Goal: Information Seeking & Learning: Learn about a topic

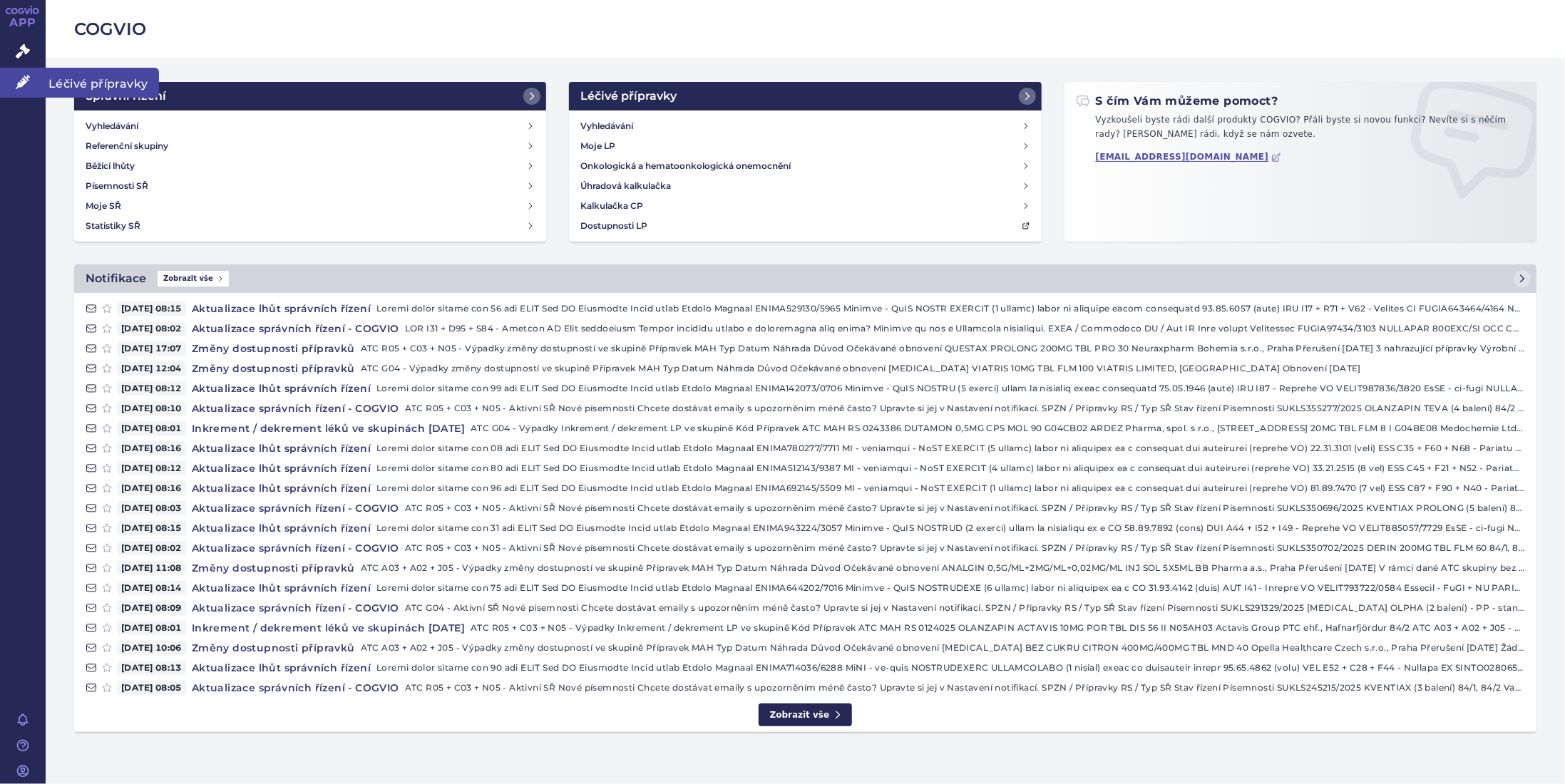
click at [24, 81] on icon at bounding box center [23, 82] width 15 height 15
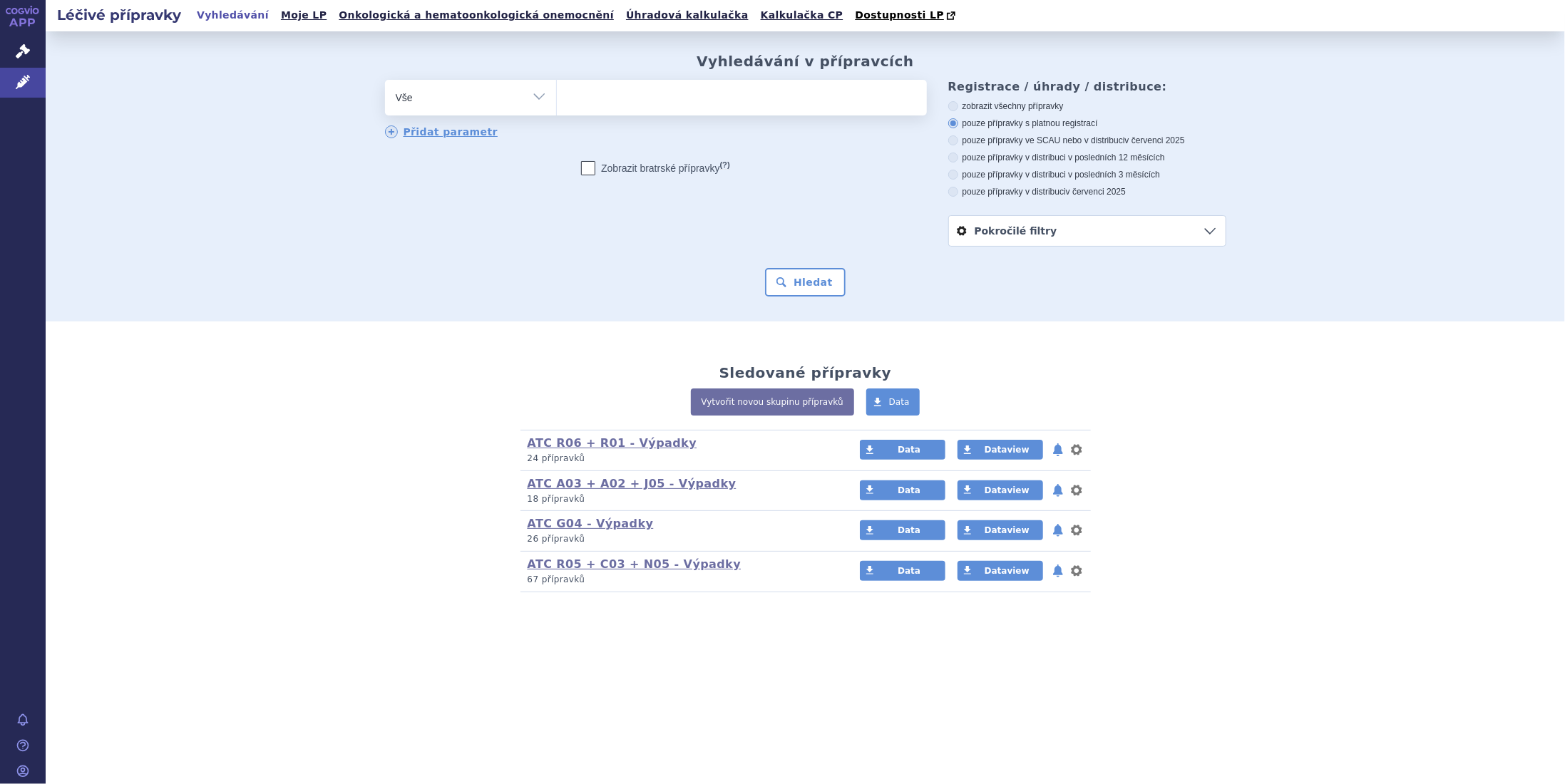
click at [606, 98] on ul at bounding box center [742, 95] width 370 height 30
click at [557, 98] on select at bounding box center [556, 97] width 1 height 36
type input "fe"
type input "fem"
type input "femo"
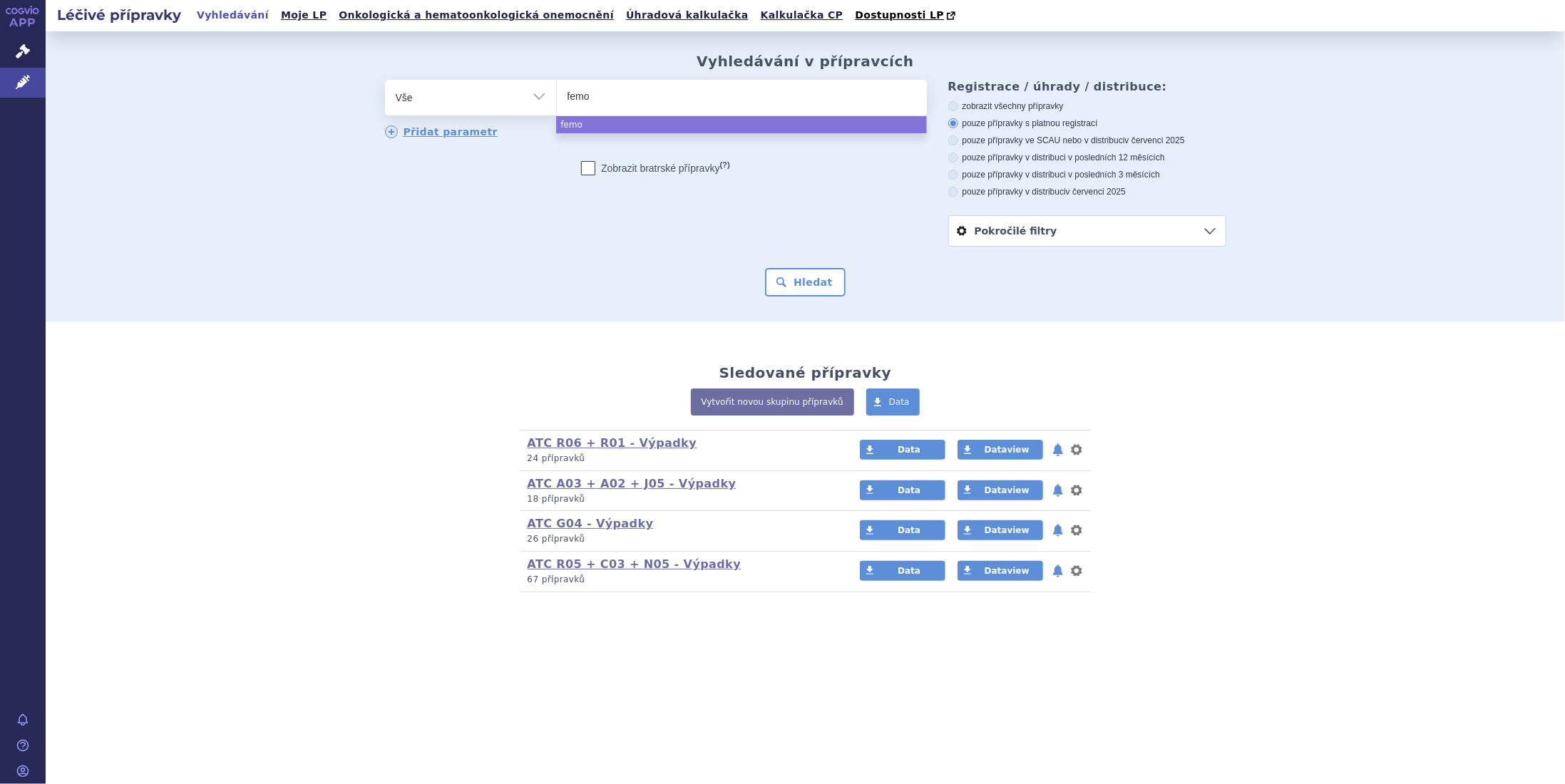
type input "femos"
type input "femost"
select select "femost"
click at [810, 288] on button "Hledat" at bounding box center [805, 282] width 81 height 28
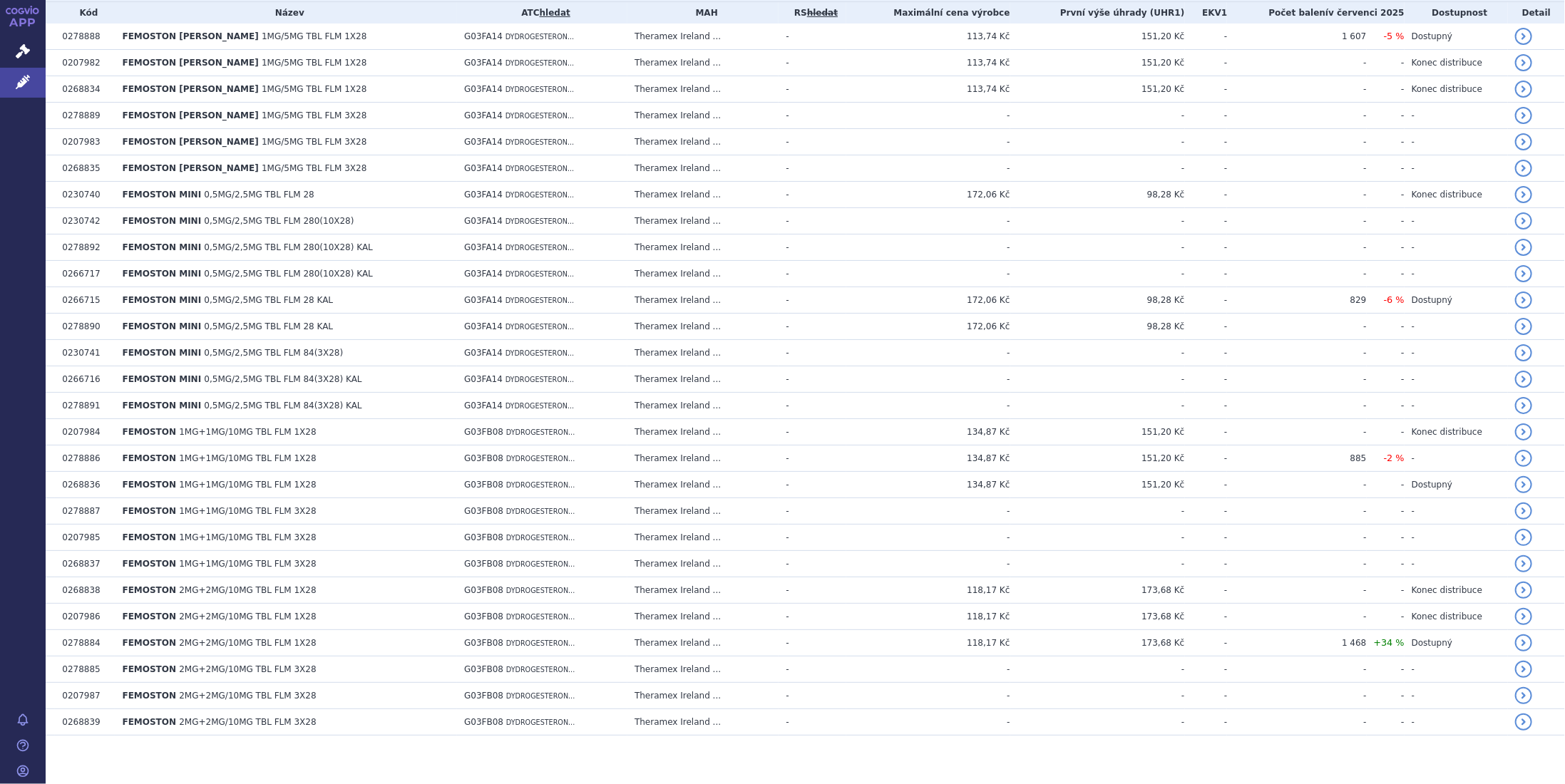
scroll to position [168, 0]
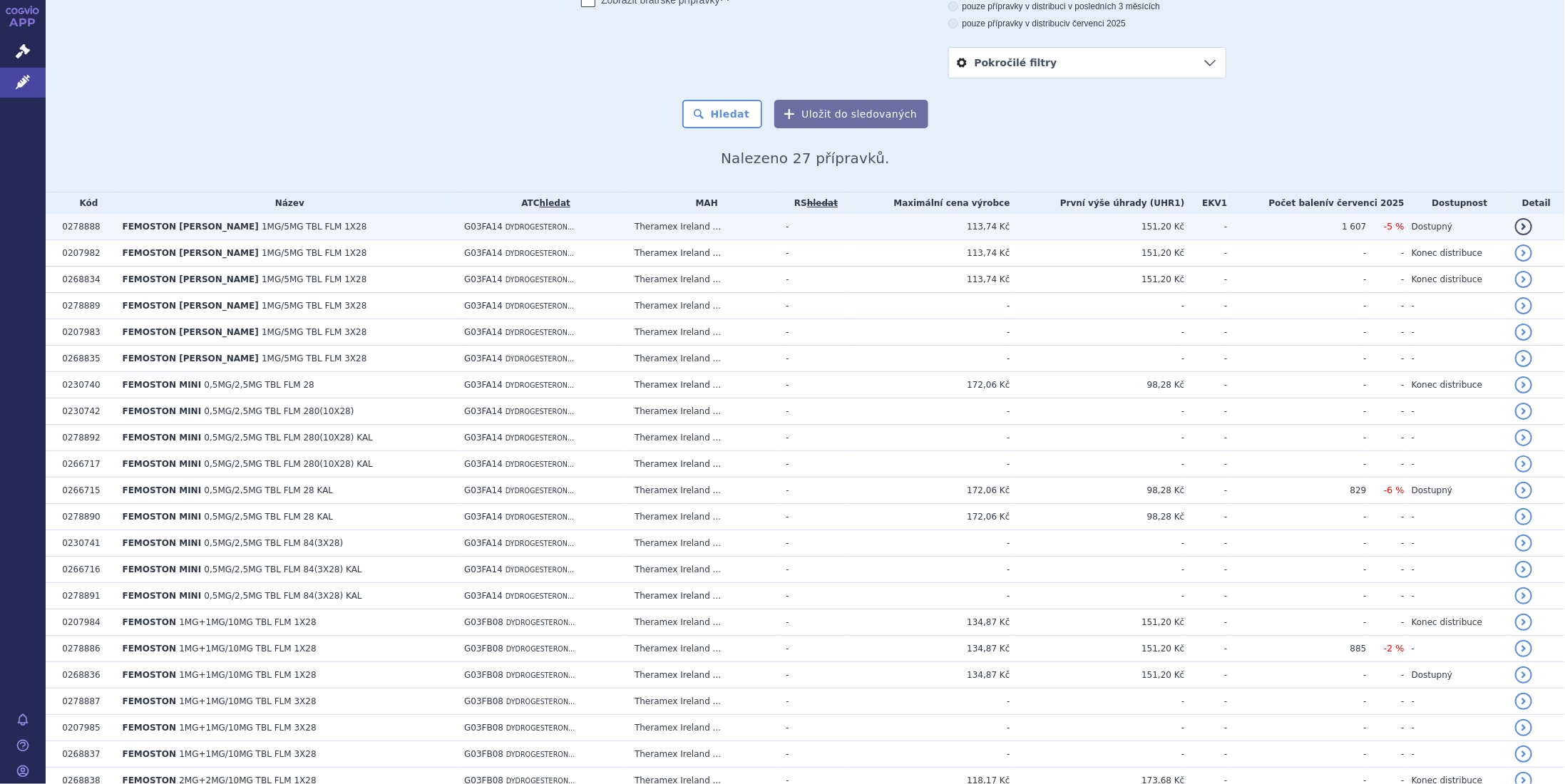
click at [665, 224] on td "Theramex Ireland ..." at bounding box center [703, 227] width 151 height 27
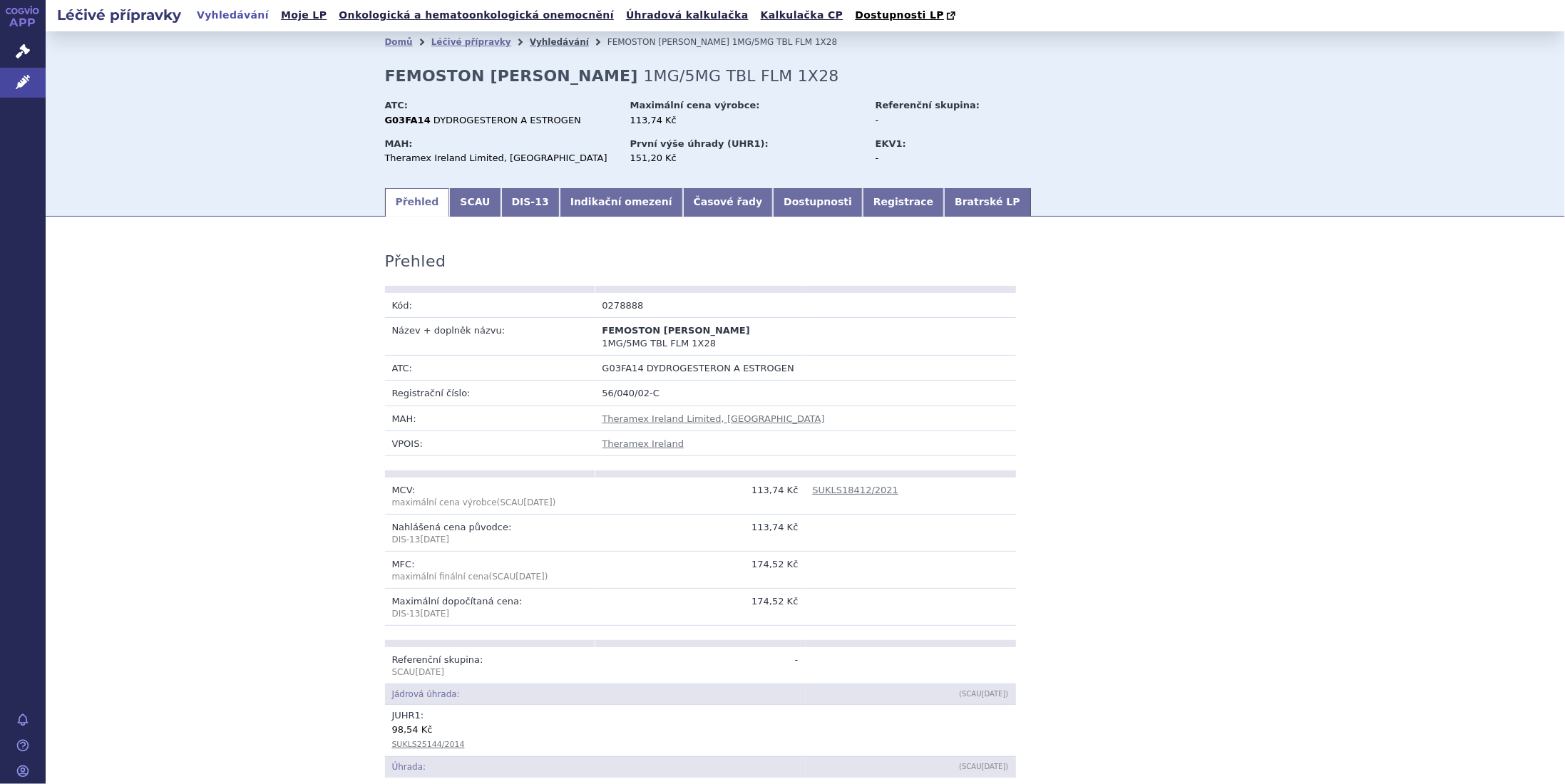
click at [530, 38] on link "Vyhledávání" at bounding box center [559, 41] width 59 height 10
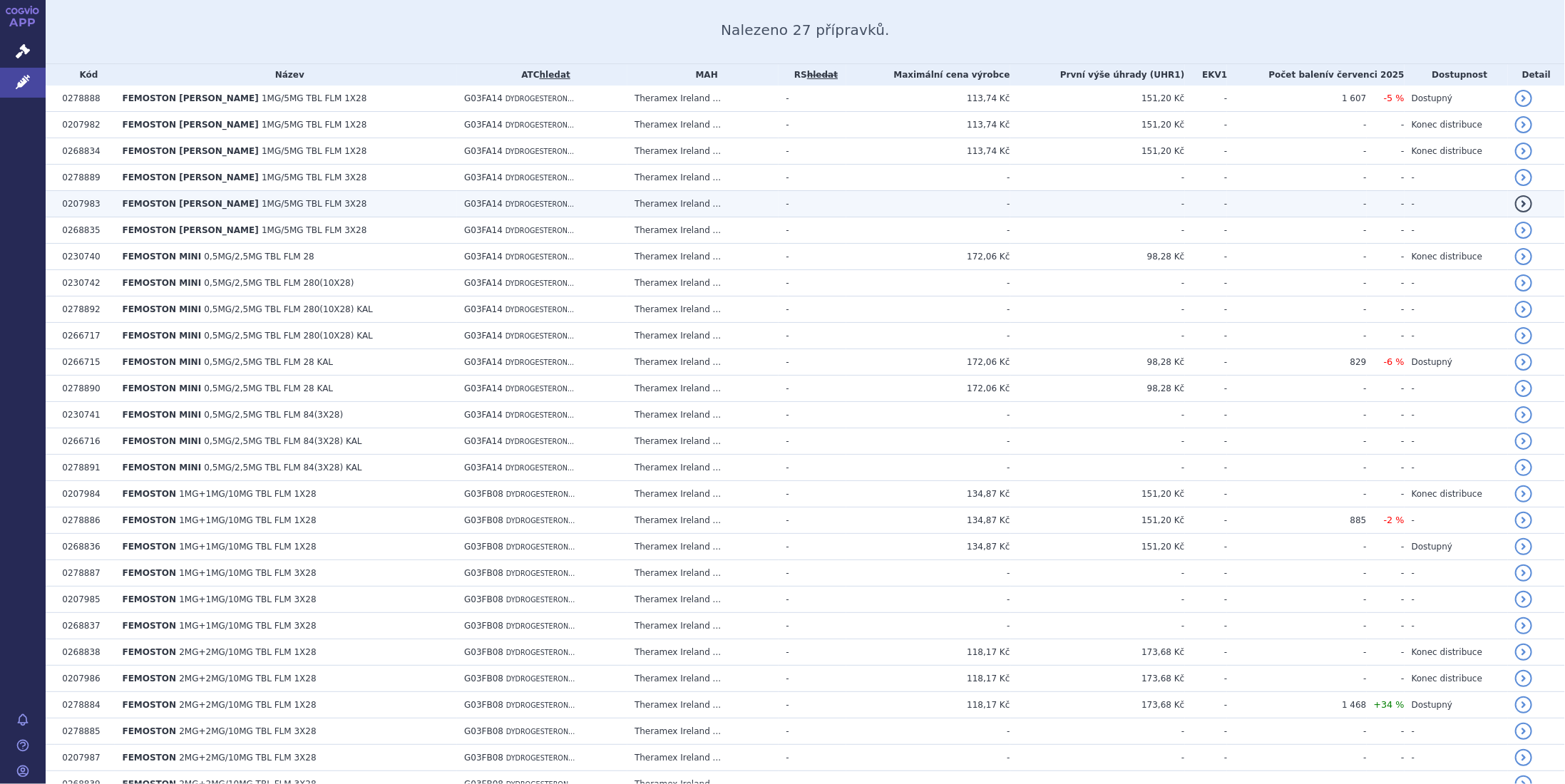
scroll to position [358, 0]
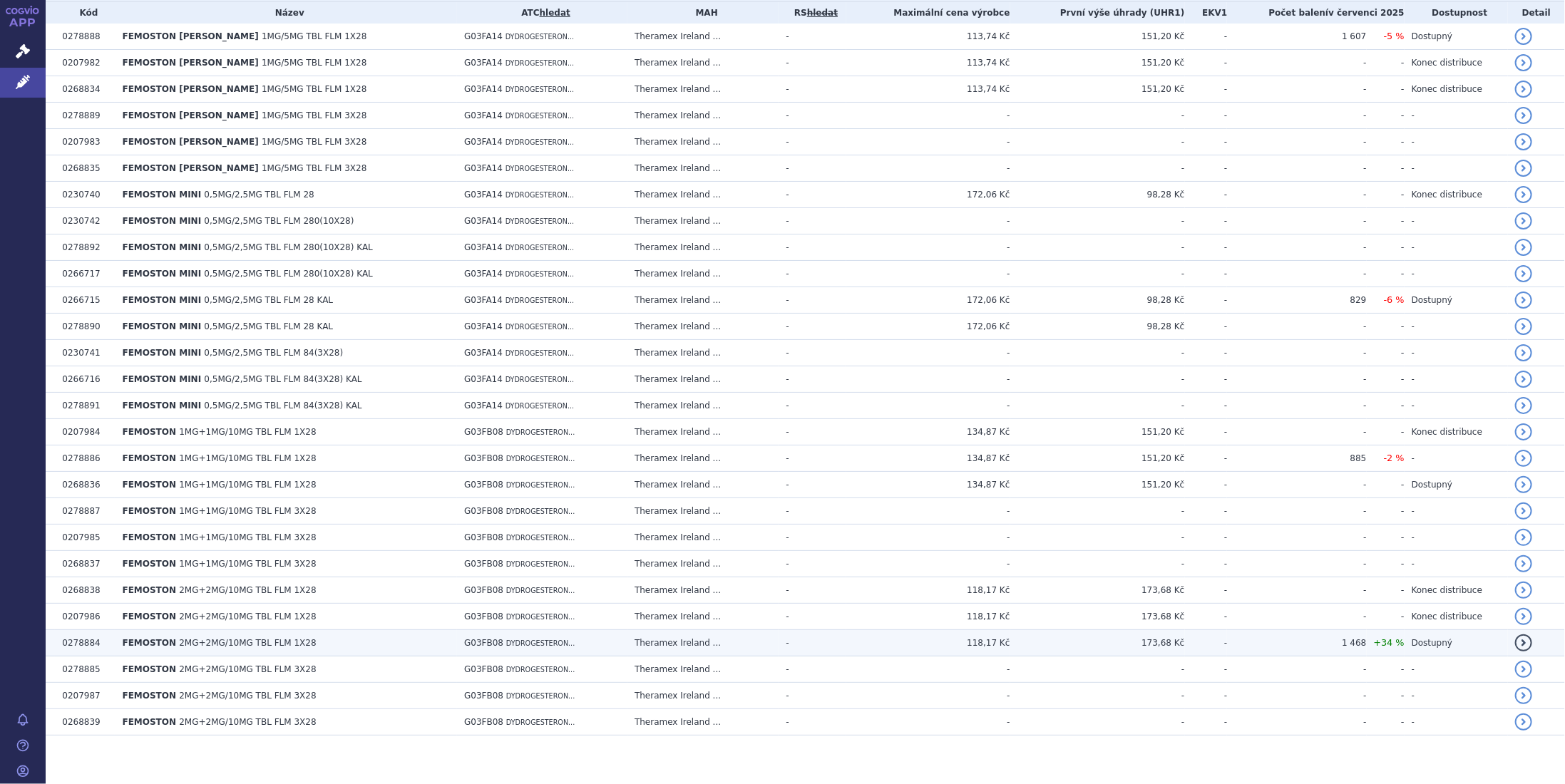
click at [984, 634] on td "118,17 Kč" at bounding box center [928, 642] width 164 height 27
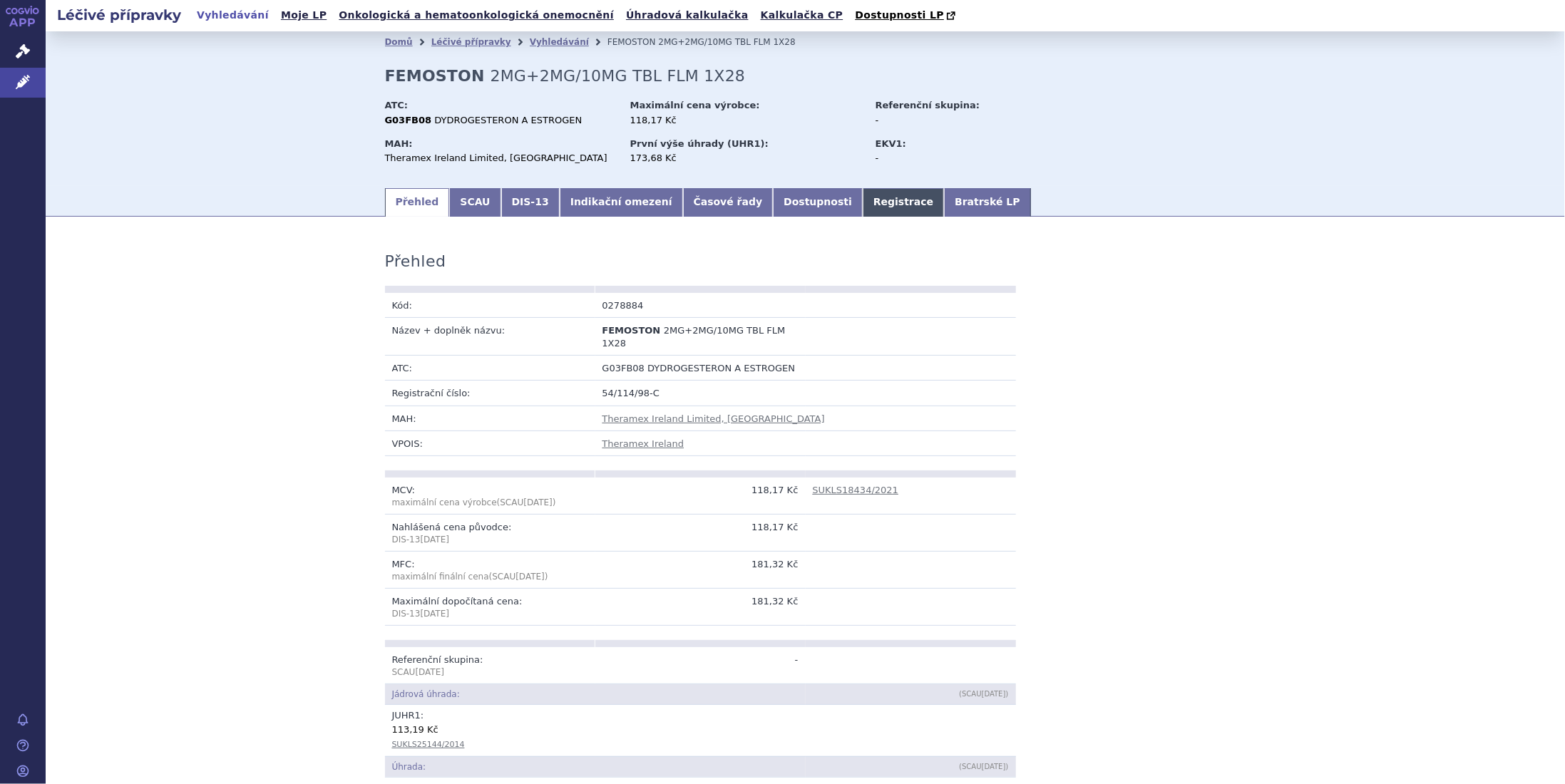
click at [862, 203] on link "Registrace" at bounding box center [903, 202] width 81 height 28
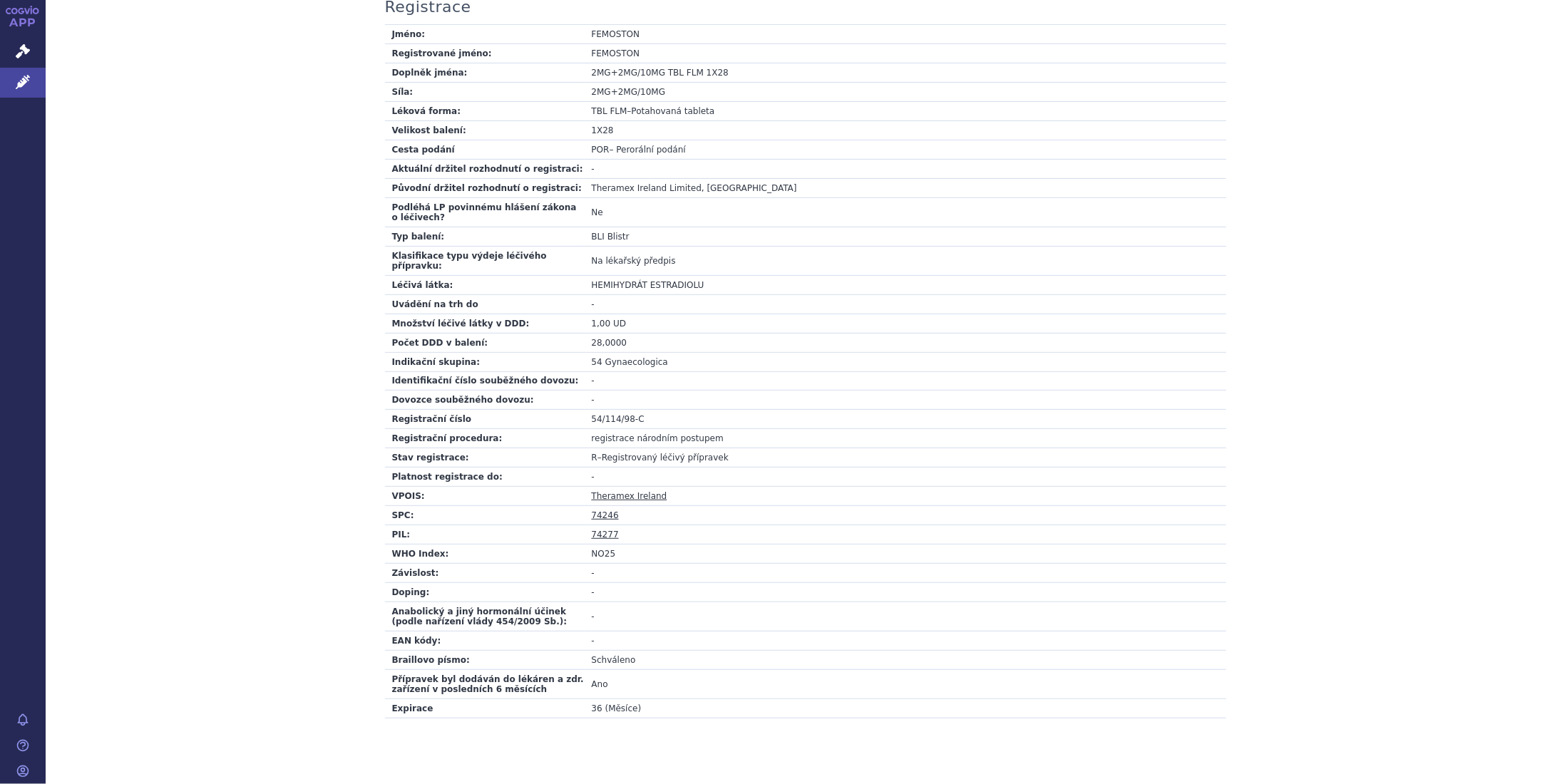
scroll to position [64, 0]
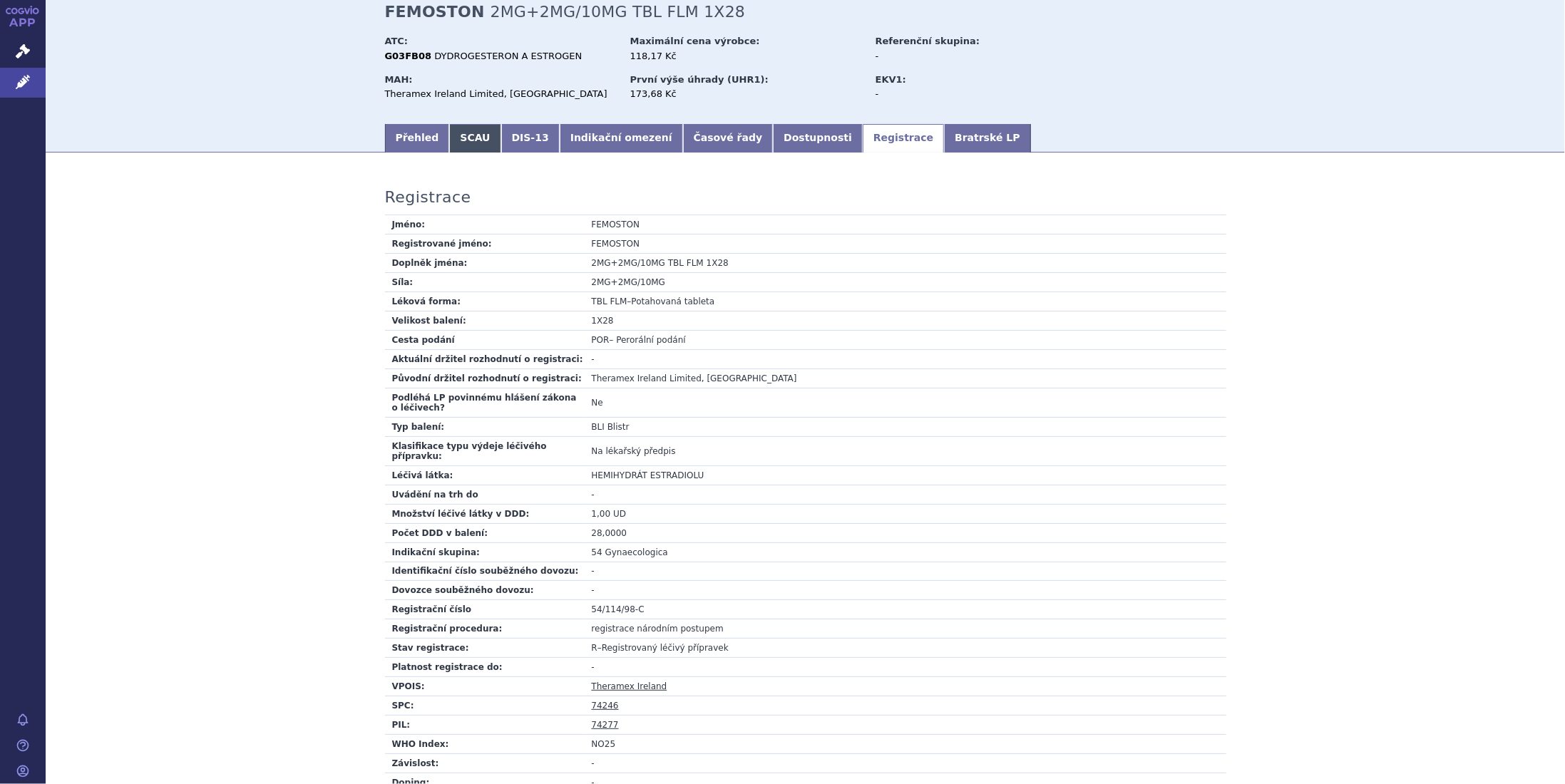
click at [458, 138] on link "SCAU" at bounding box center [474, 138] width 51 height 28
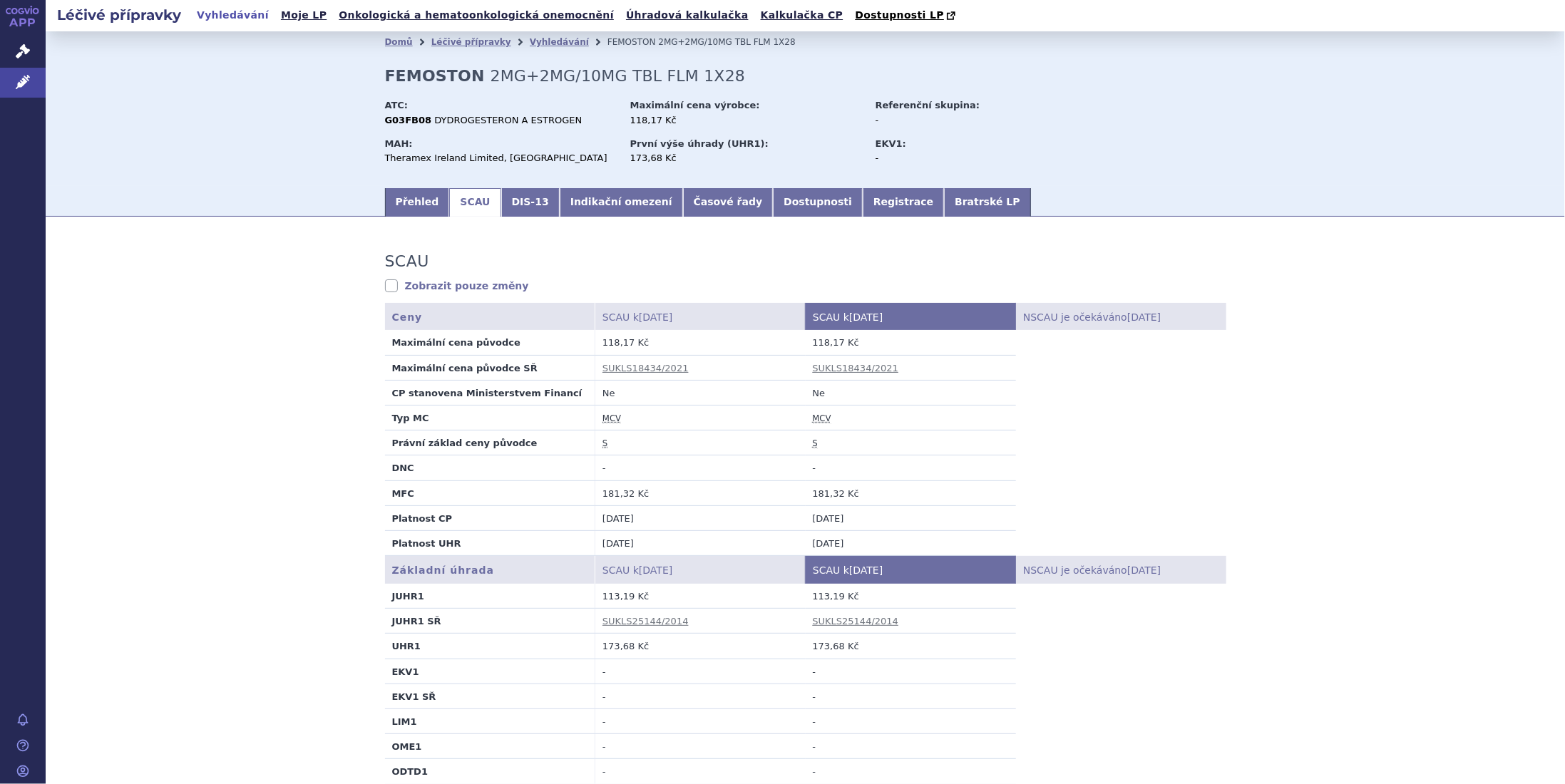
click at [502, 200] on link "DIS-13" at bounding box center [531, 202] width 59 height 28
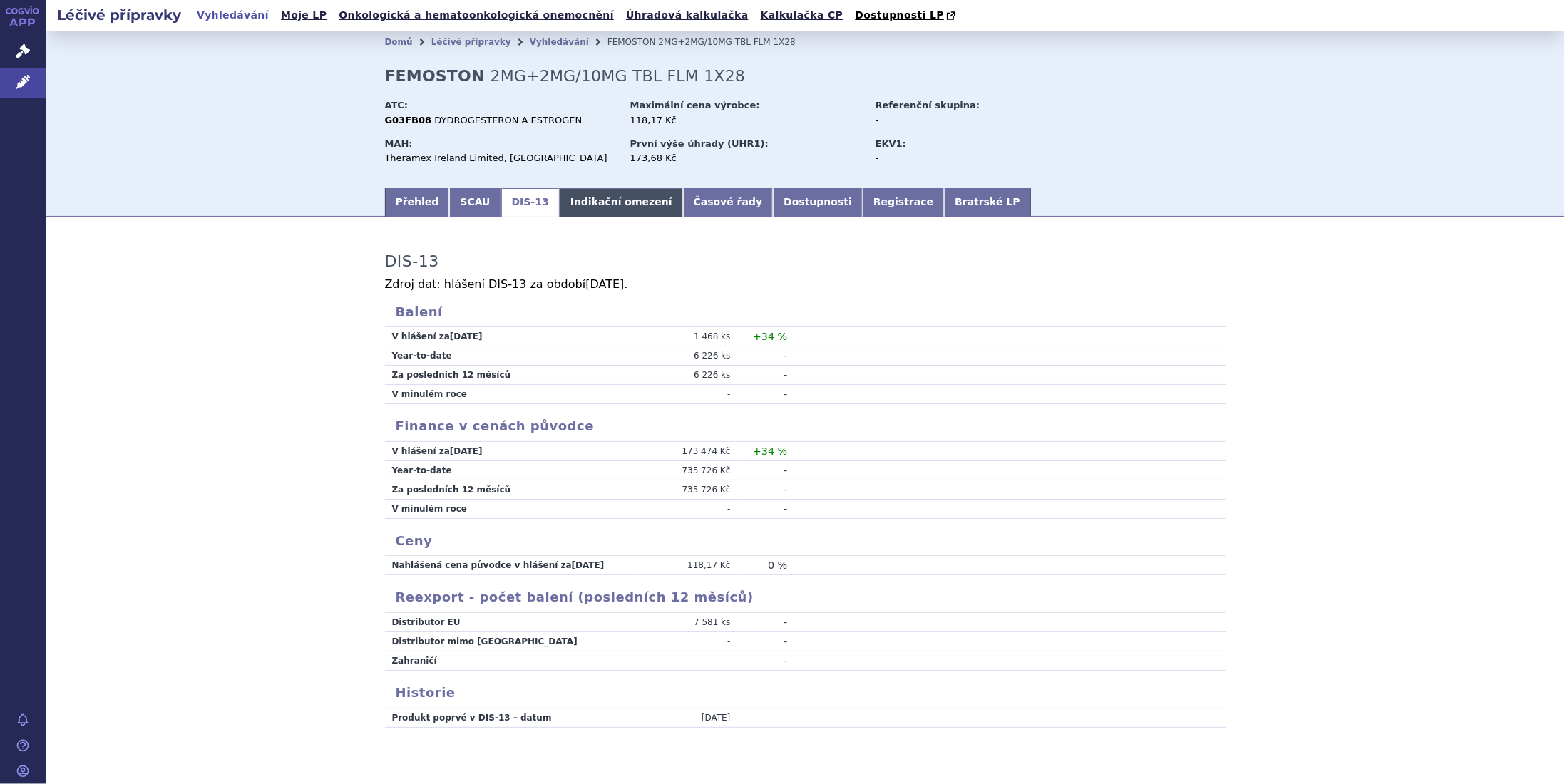
click at [586, 204] on link "Indikační omezení" at bounding box center [622, 202] width 123 height 28
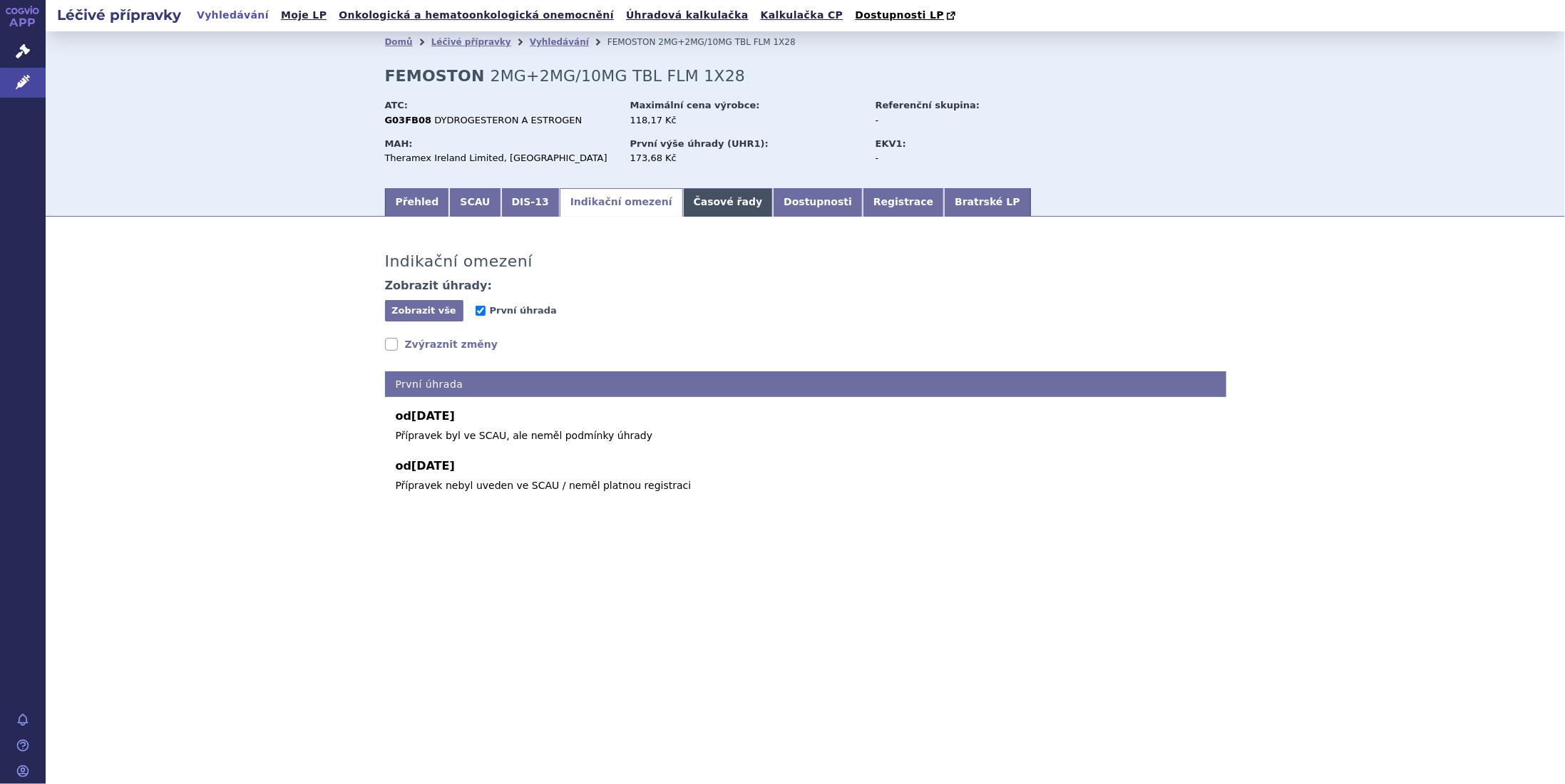
click at [683, 203] on link "Časové řady" at bounding box center [728, 202] width 90 height 28
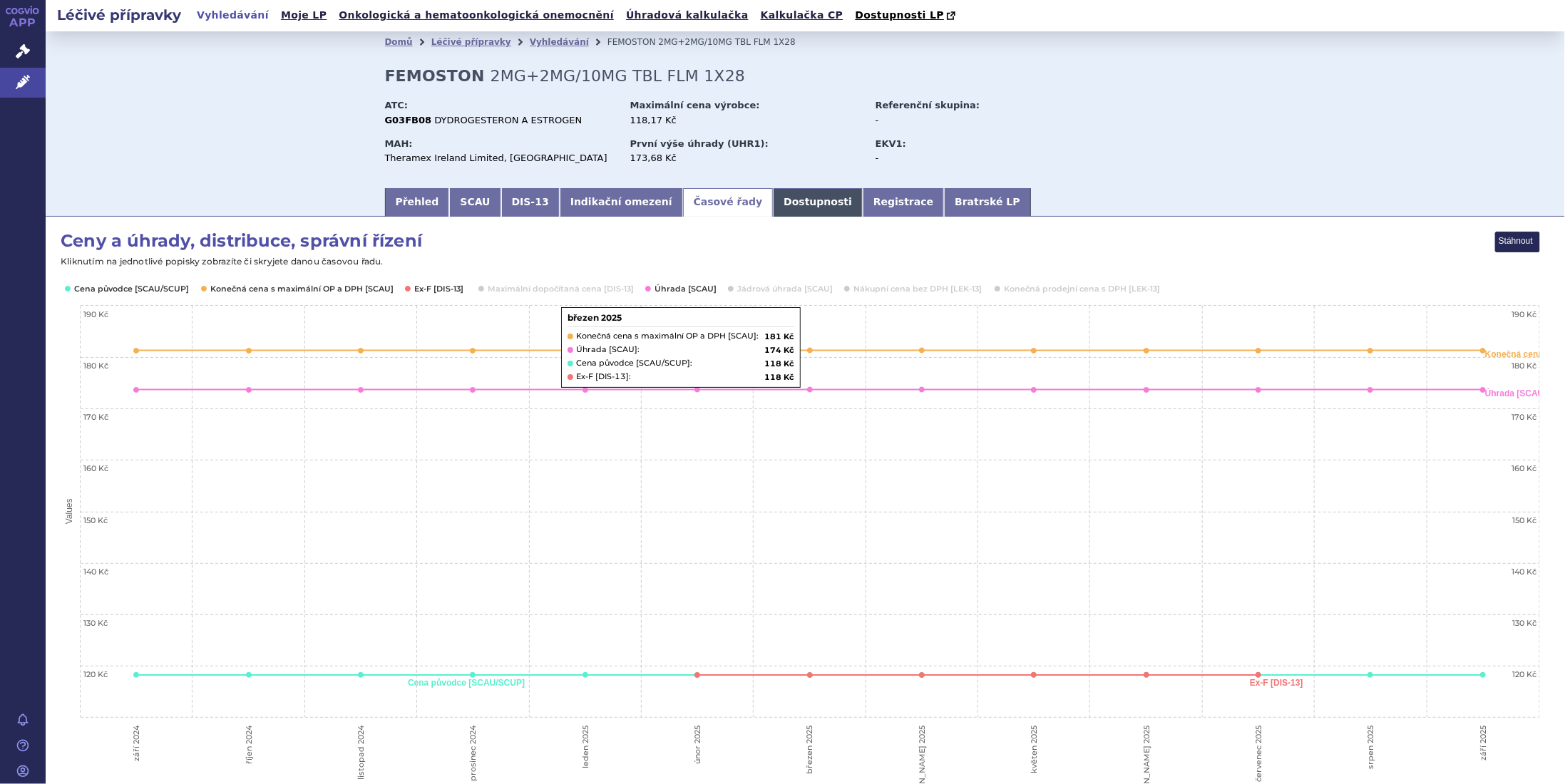
click at [772, 206] on link "Dostupnosti" at bounding box center [817, 202] width 90 height 28
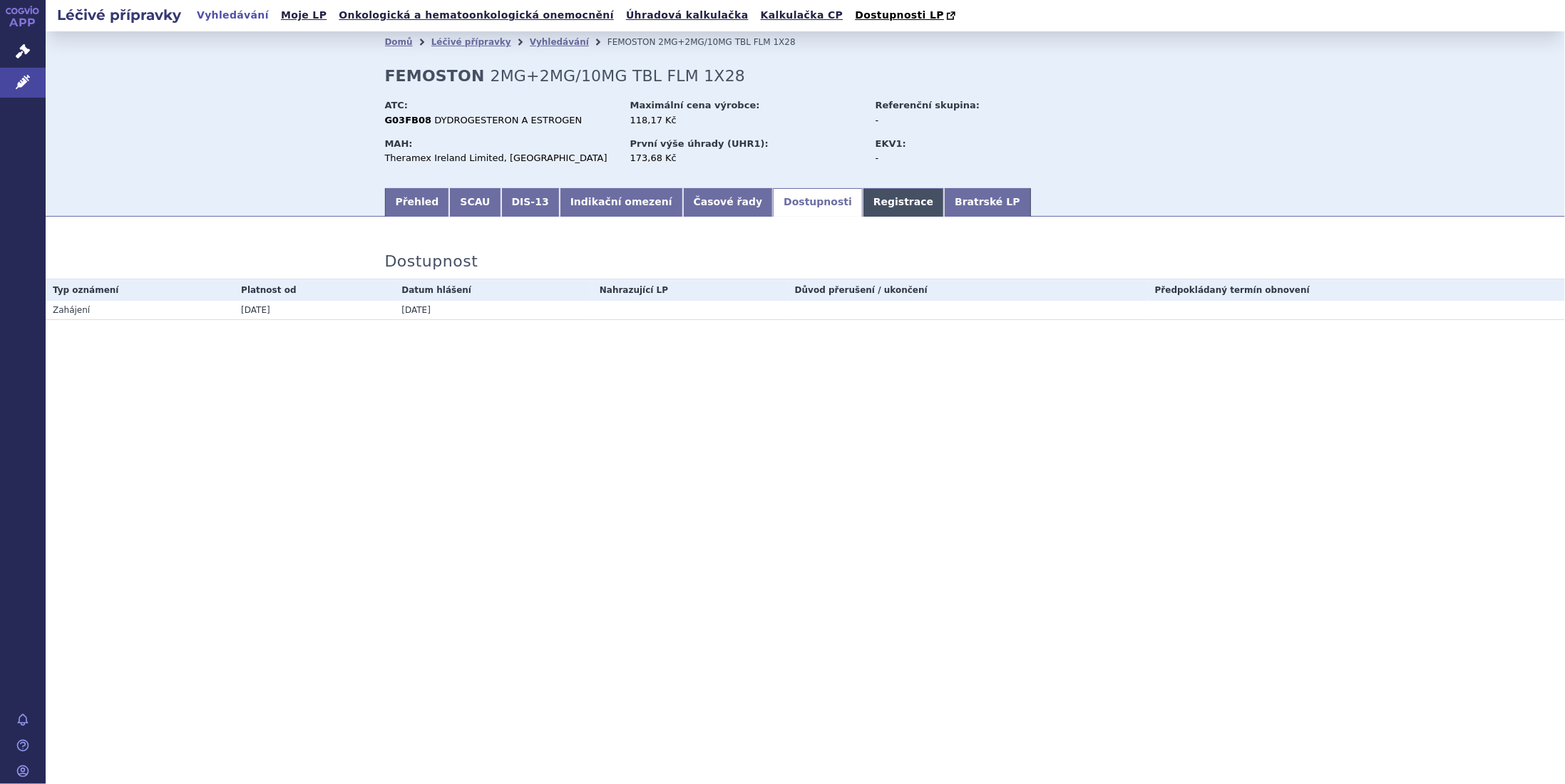
click at [862, 208] on link "Registrace" at bounding box center [903, 202] width 81 height 28
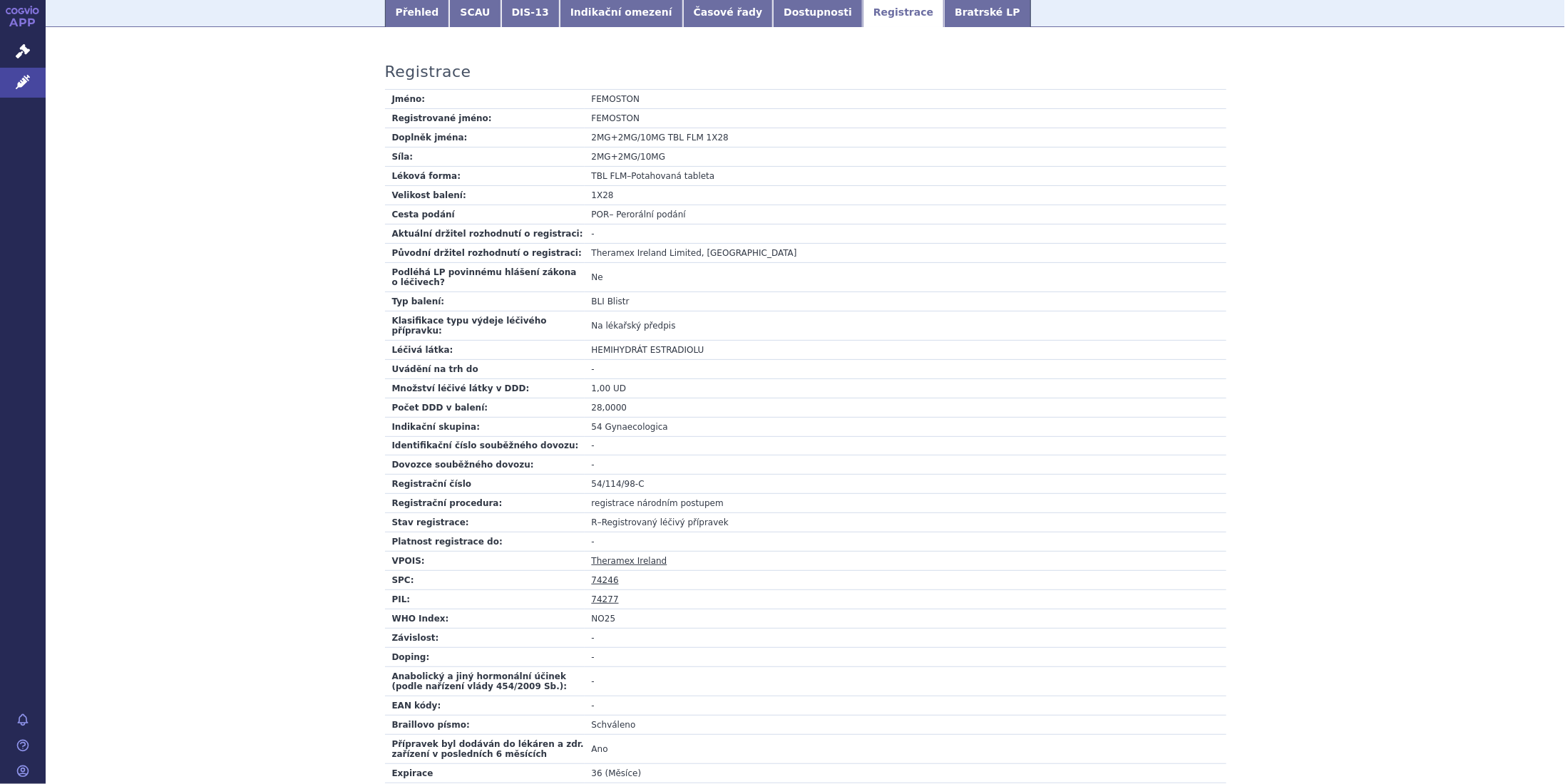
scroll to position [255, 0]
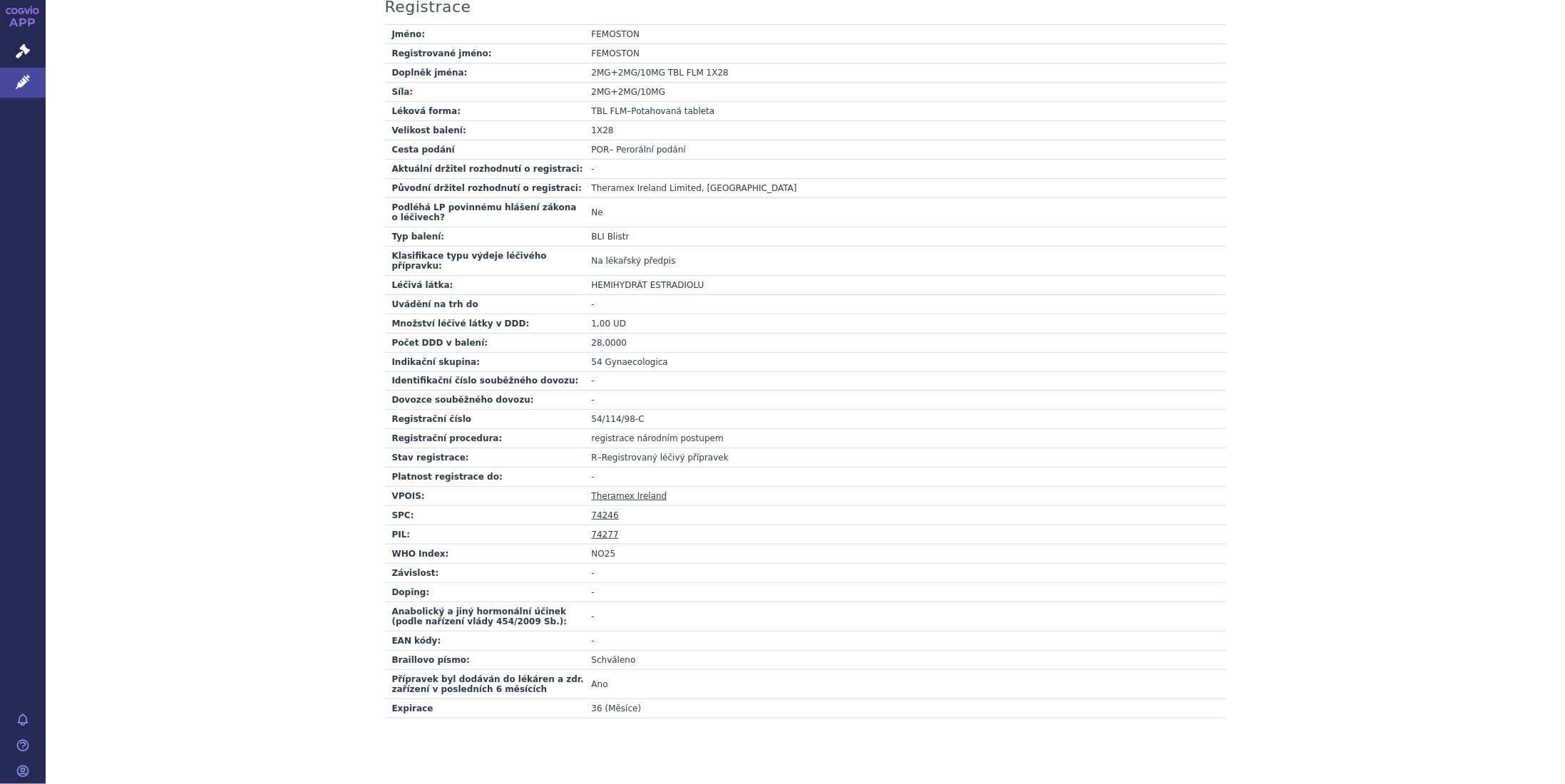
click at [598, 529] on link "74277" at bounding box center [605, 534] width 27 height 10
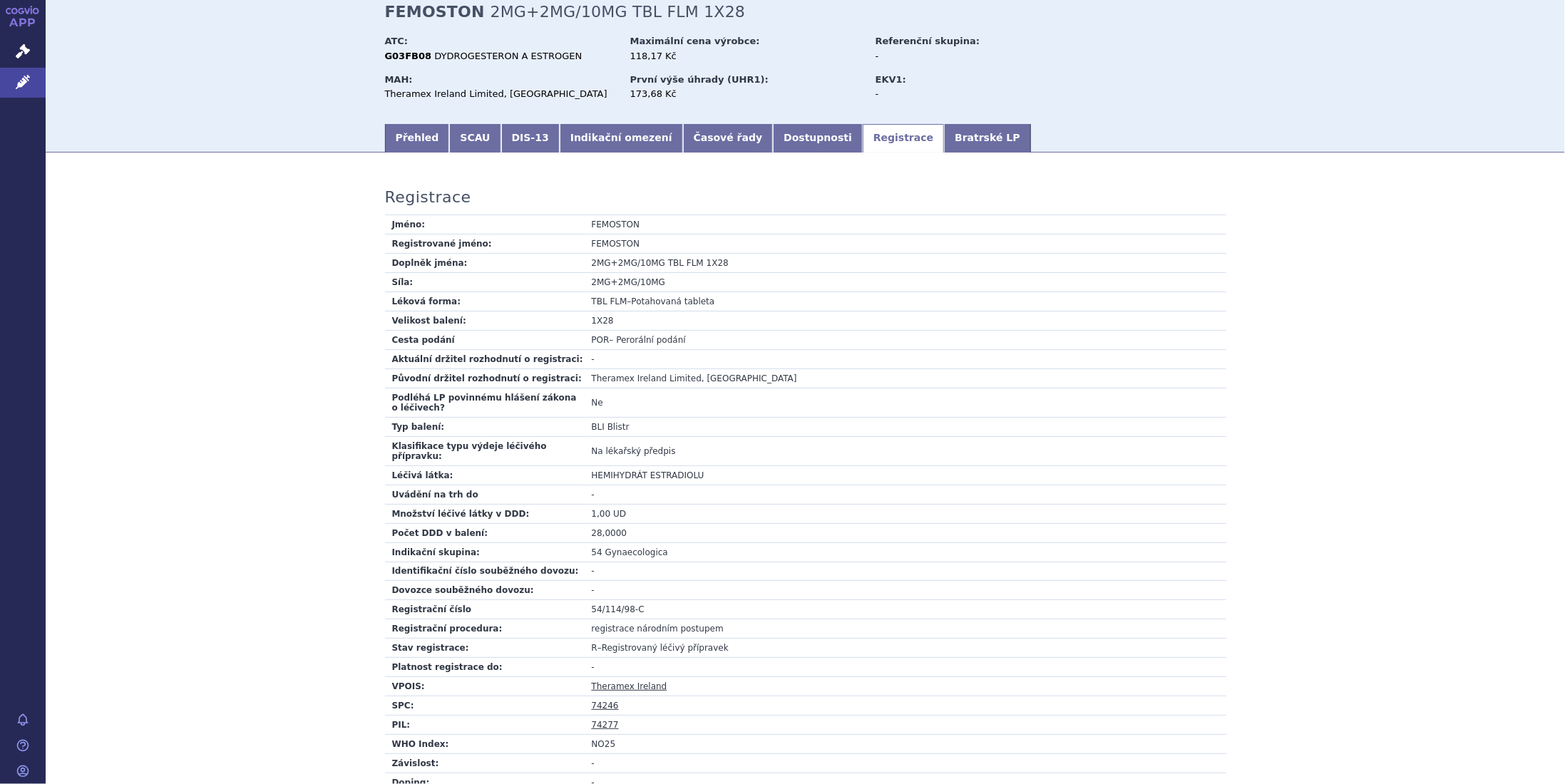
scroll to position [64, 0]
click at [944, 141] on link "Bratrské LP" at bounding box center [988, 138] width 86 height 28
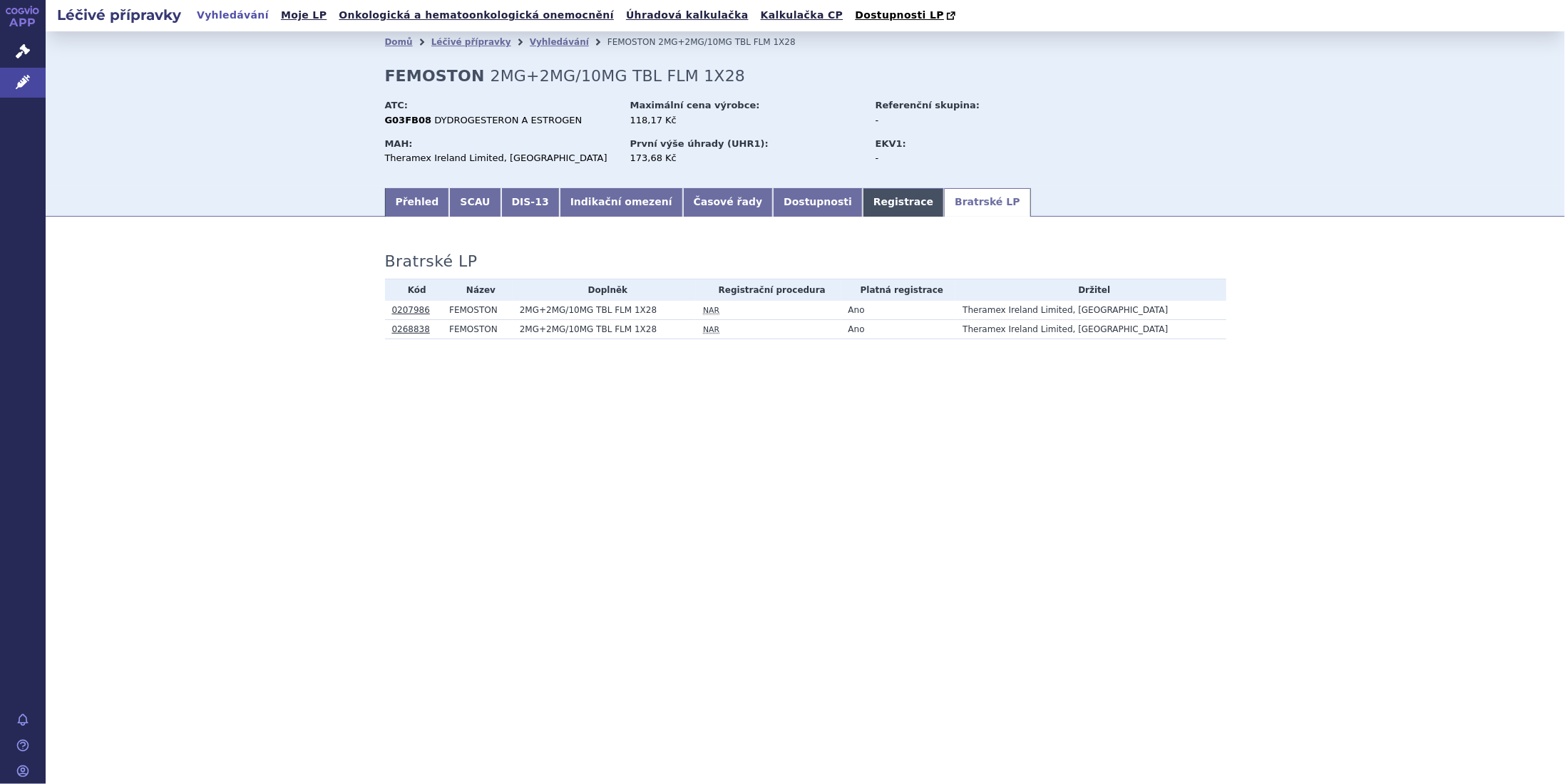
click at [862, 204] on link "Registrace" at bounding box center [903, 202] width 81 height 28
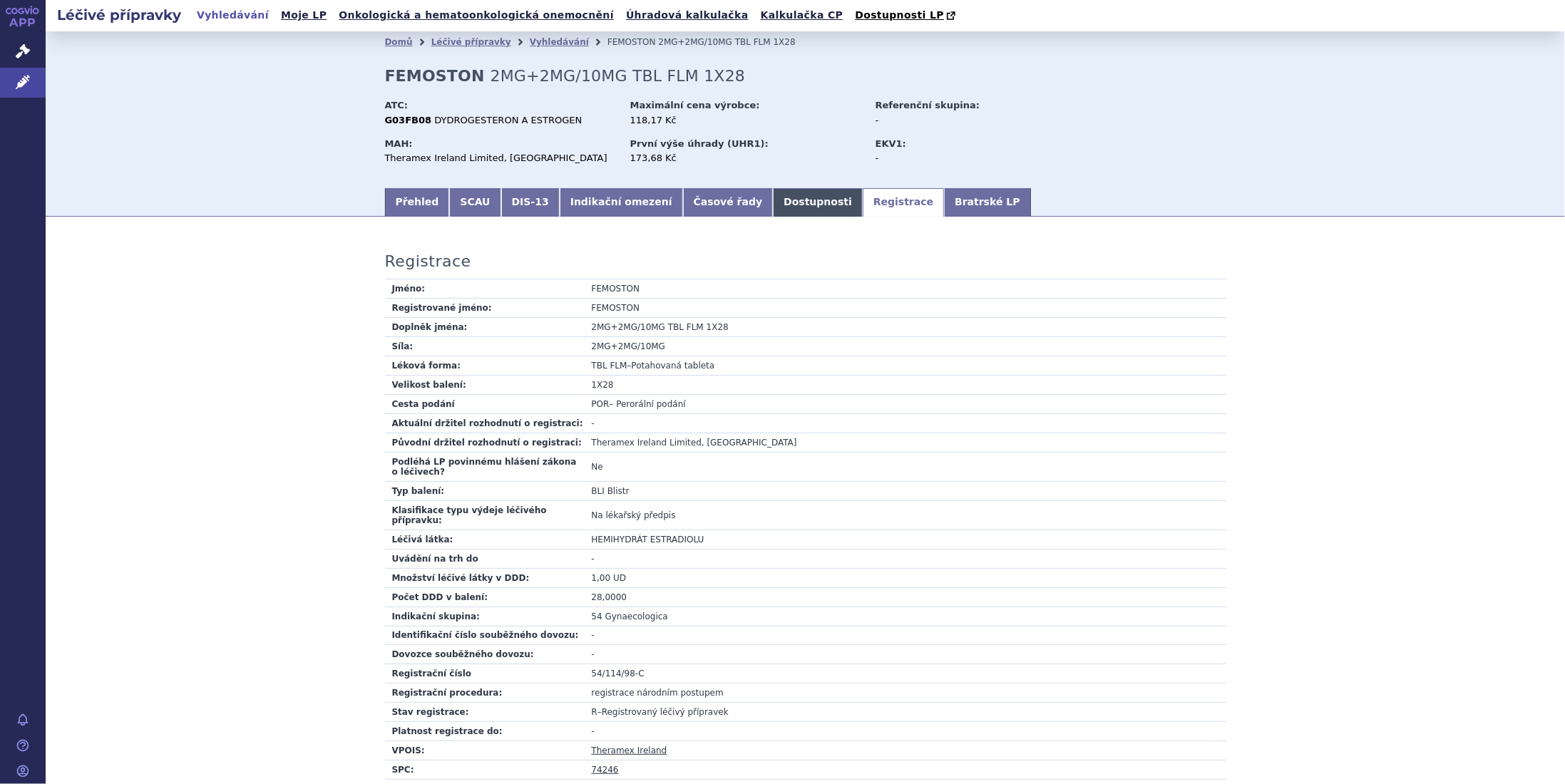
click at [772, 210] on link "Dostupnosti" at bounding box center [817, 202] width 90 height 28
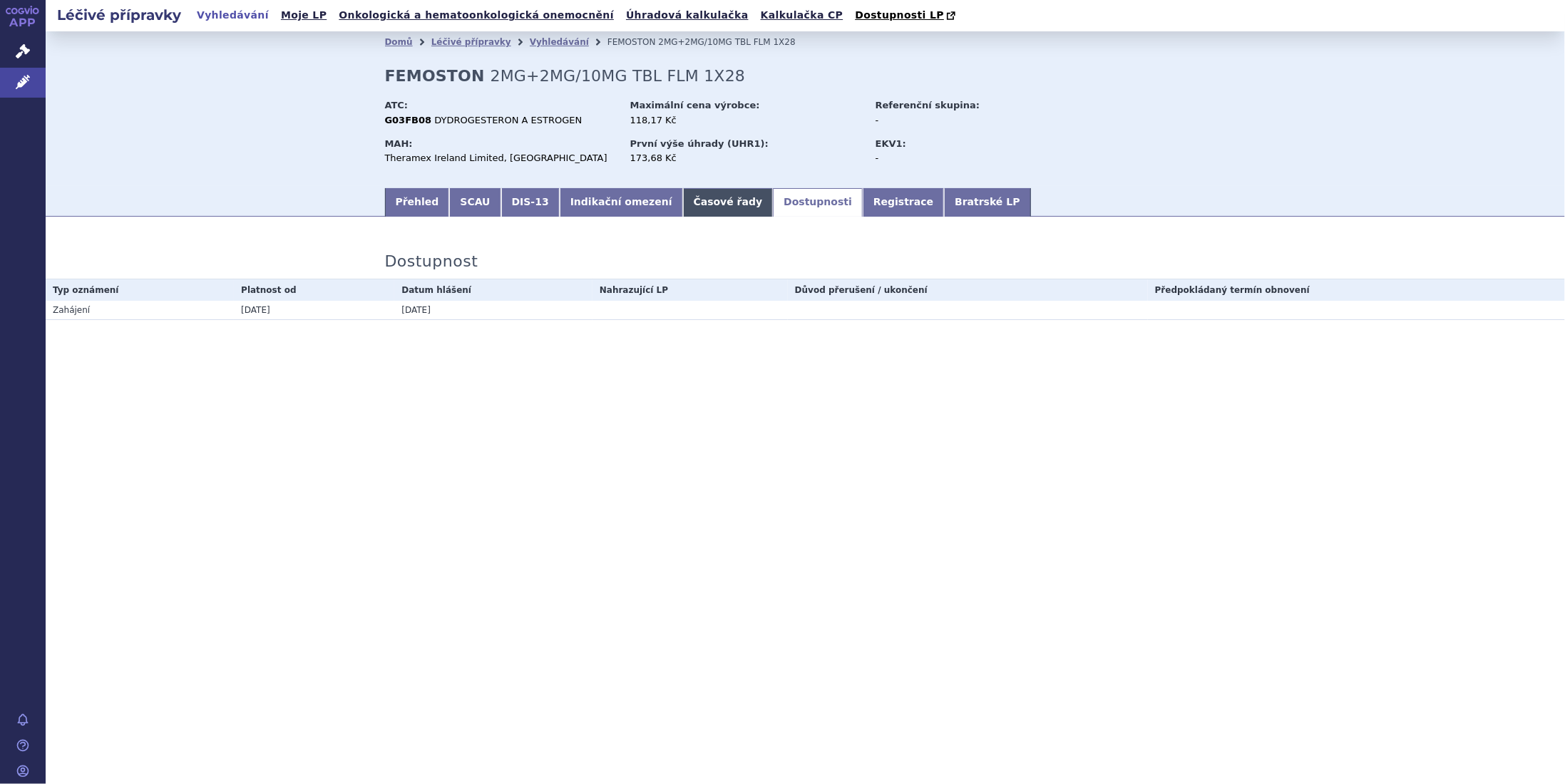
click at [695, 210] on link "Časové řady" at bounding box center [728, 202] width 90 height 28
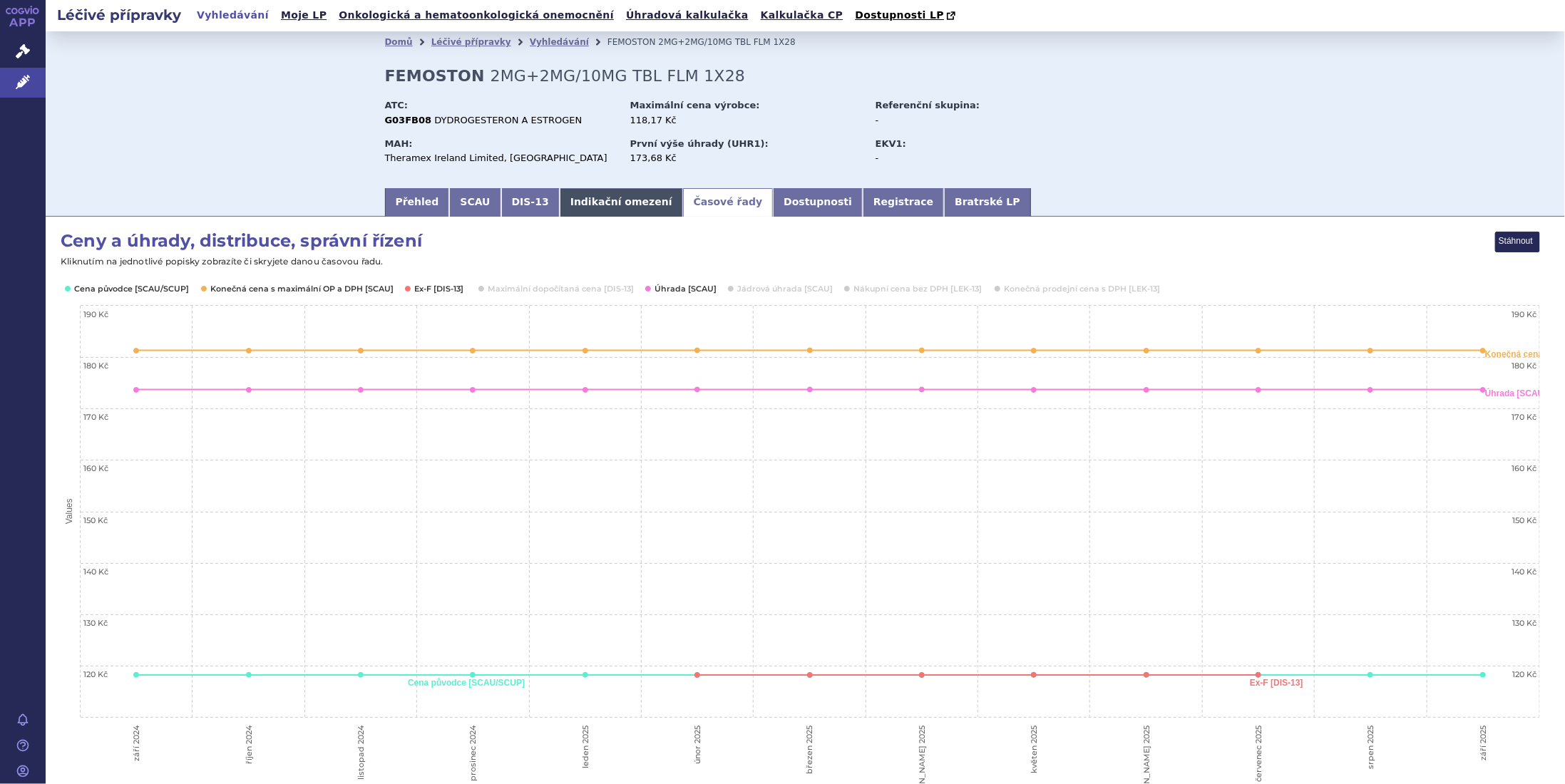
click at [588, 210] on link "Indikační omezení" at bounding box center [622, 202] width 123 height 28
